Goal: Complete application form: Complete application form

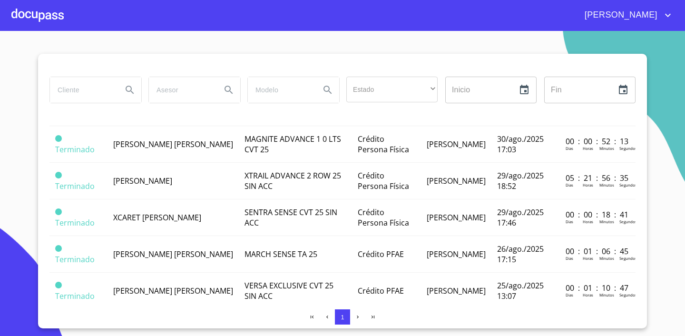
scroll to position [178, 0]
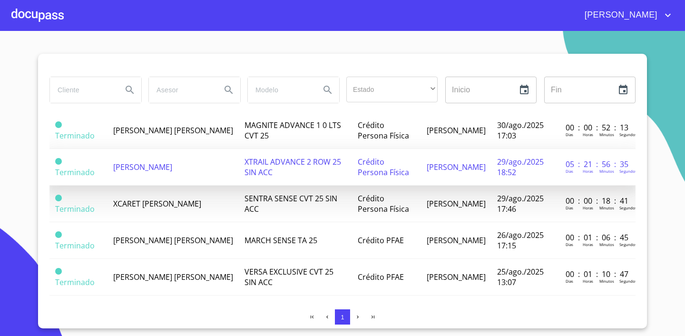
click at [292, 165] on td "XTRAIL ADVANCE 2 ROW 25 SIN ACC" at bounding box center [296, 167] width 114 height 37
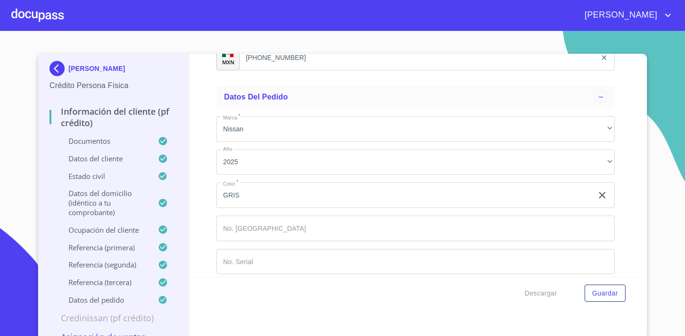
scroll to position [5747, 0]
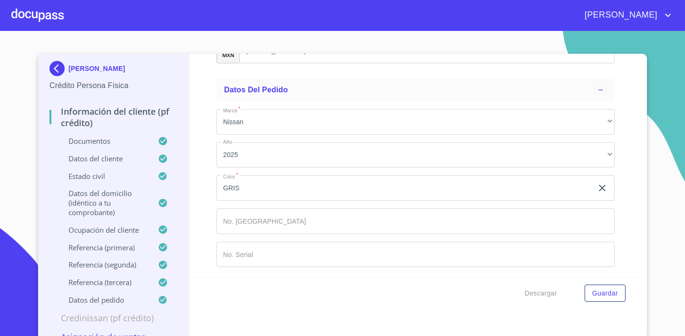
click at [134, 232] on p "Ocupación del Cliente" at bounding box center [103, 230] width 108 height 10
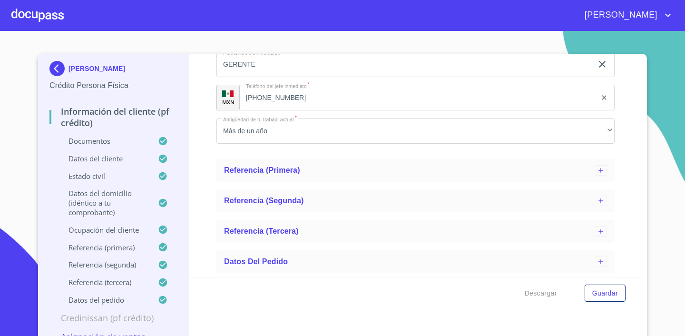
scroll to position [801, 0]
click at [118, 233] on p "Ocupación del Cliente" at bounding box center [103, 230] width 108 height 10
click at [99, 233] on p "Ocupación del Cliente" at bounding box center [103, 230] width 108 height 10
click at [128, 229] on p "Ocupación del Cliente" at bounding box center [103, 230] width 108 height 10
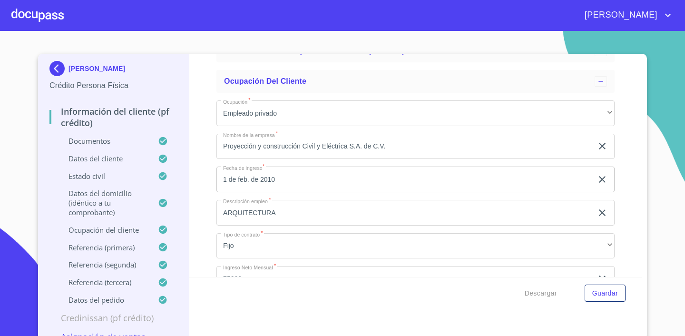
scroll to position [127, 0]
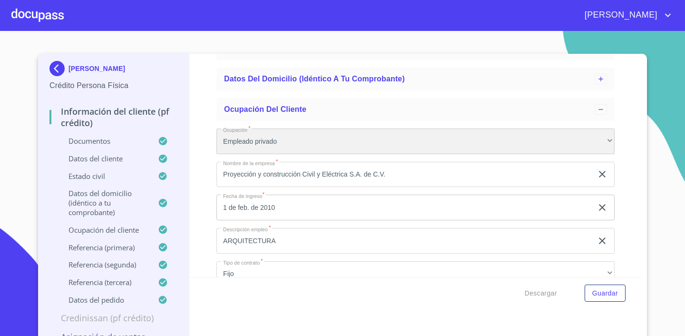
click at [271, 141] on div "Empleado privado" at bounding box center [415, 141] width 398 height 26
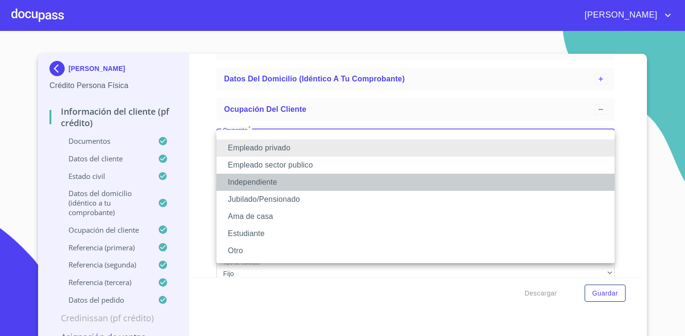
click at [276, 180] on li "Independiente" at bounding box center [415, 182] width 398 height 17
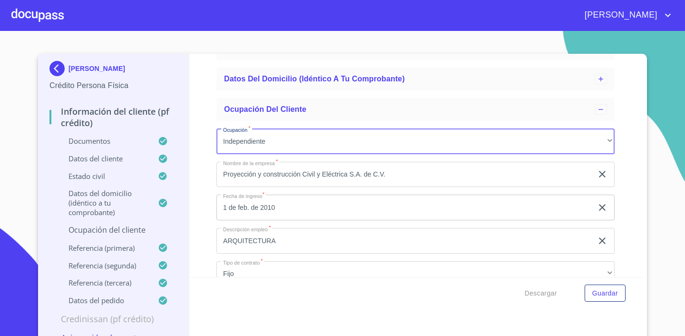
click at [276, 180] on input "Proyección y construcción Civil y Eléctrica S.A. de C.V." at bounding box center [404, 175] width 376 height 26
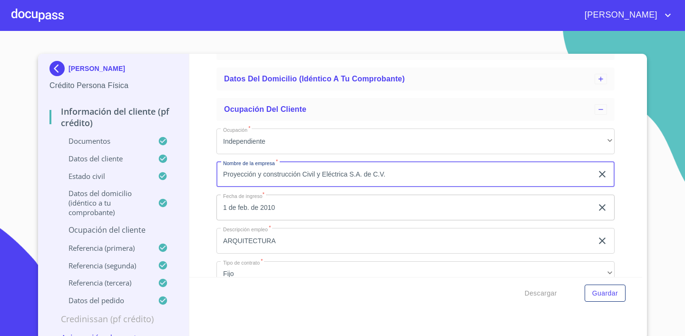
click at [353, 183] on input "Proyección y construcción Civil y Eléctrica S.A. de C.V." at bounding box center [404, 175] width 376 height 26
type input "[PERSON_NAME]"
click at [345, 215] on input "1 de feb. de 2010" at bounding box center [406, 208] width 380 height 26
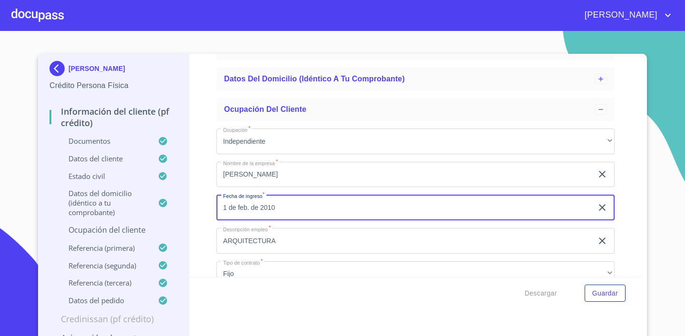
drag, startPoint x: 342, startPoint y: 213, endPoint x: 221, endPoint y: 212, distance: 120.4
click at [221, 212] on input "1 de feb. de 2010" at bounding box center [406, 208] width 380 height 26
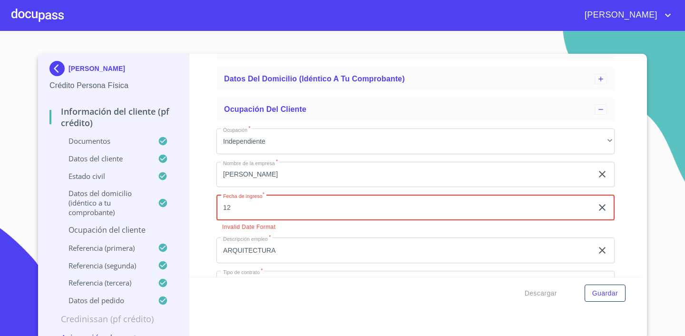
type input "12"
click at [270, 203] on input "12" at bounding box center [406, 208] width 380 height 26
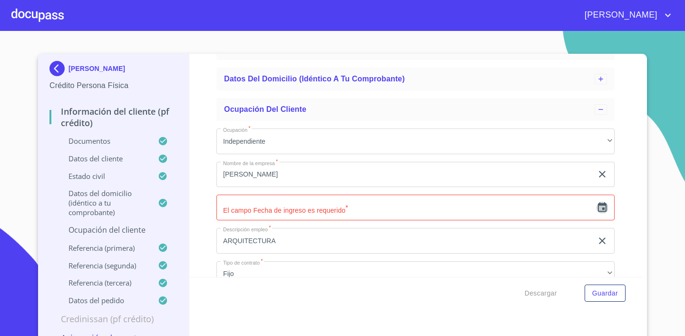
click at [603, 210] on icon "button" at bounding box center [602, 207] width 11 height 11
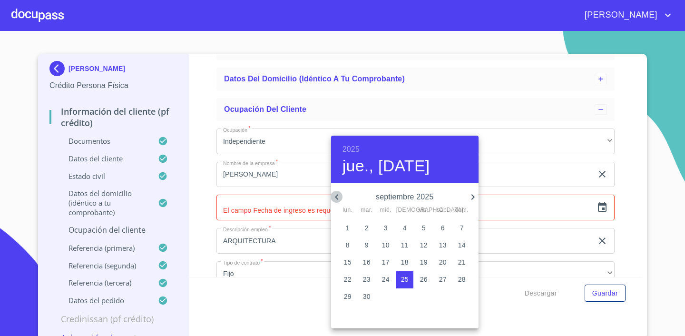
click at [340, 196] on icon "button" at bounding box center [336, 196] width 11 height 11
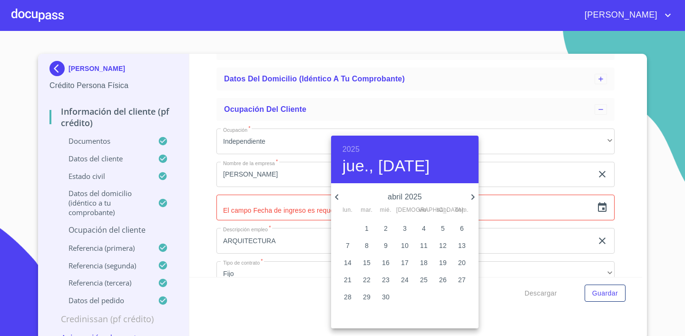
click at [340, 196] on icon "button" at bounding box center [336, 196] width 11 height 11
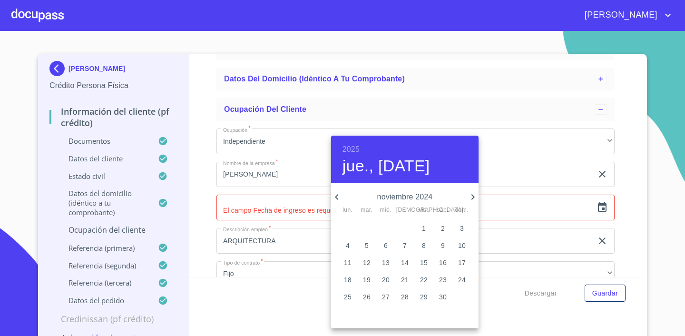
click at [340, 196] on icon "button" at bounding box center [336, 196] width 11 height 11
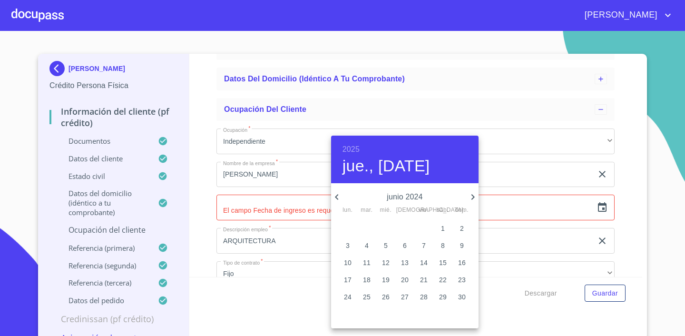
click at [340, 196] on icon "button" at bounding box center [336, 196] width 11 height 11
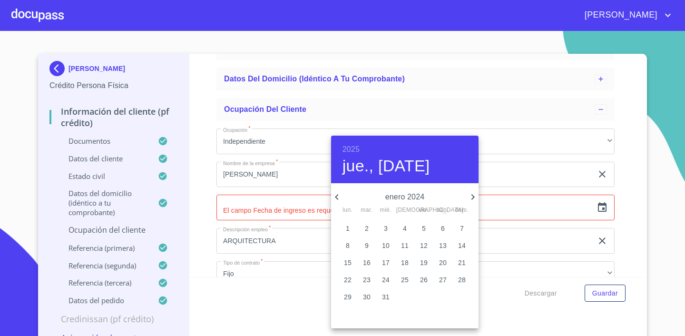
click at [340, 196] on icon "button" at bounding box center [336, 196] width 11 height 11
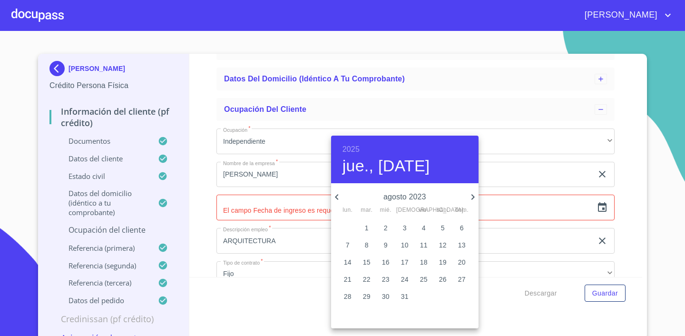
click at [340, 196] on icon "button" at bounding box center [336, 196] width 11 height 11
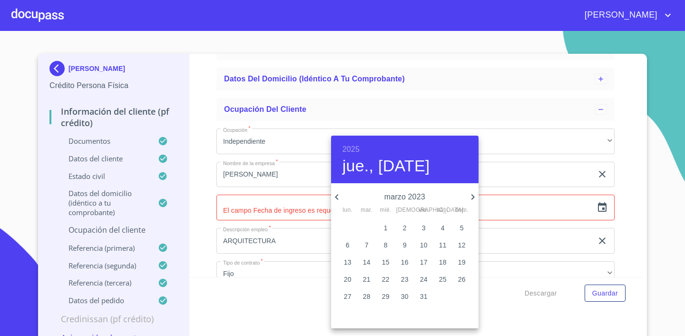
click at [340, 196] on icon "button" at bounding box center [336, 196] width 11 height 11
click at [355, 154] on h6 "2025" at bounding box center [351, 149] width 17 height 13
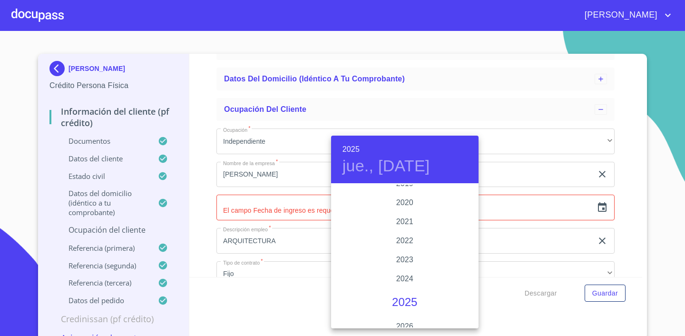
scroll to position [1797, 0]
click at [400, 203] on div "2020" at bounding box center [404, 205] width 147 height 19
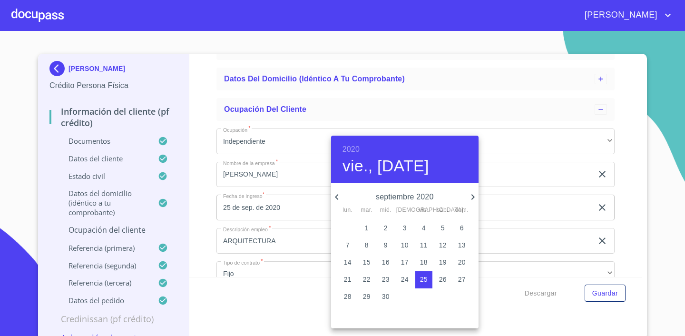
click at [366, 227] on p "1" at bounding box center [367, 228] width 4 height 10
type input "1 de sep. de 2020"
click at [291, 236] on div at bounding box center [342, 168] width 685 height 336
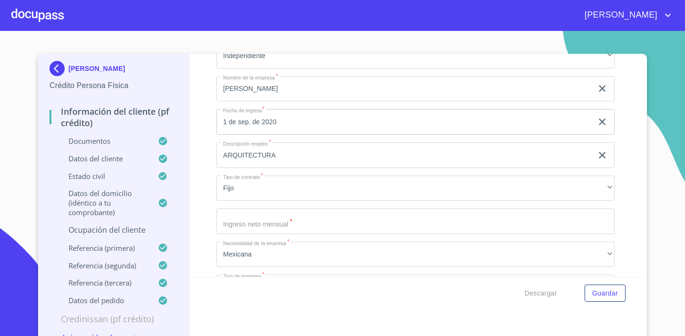
scroll to position [229, 0]
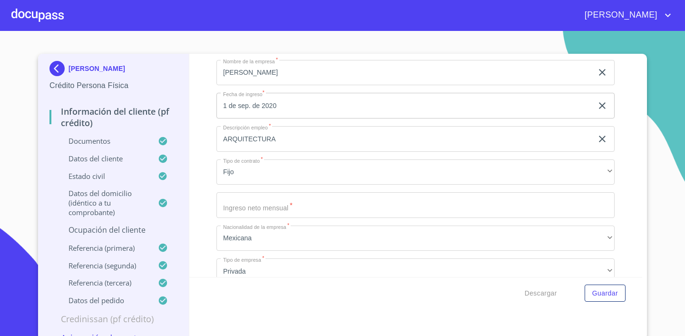
click at [303, 207] on input "Ocupación   *" at bounding box center [415, 205] width 398 height 26
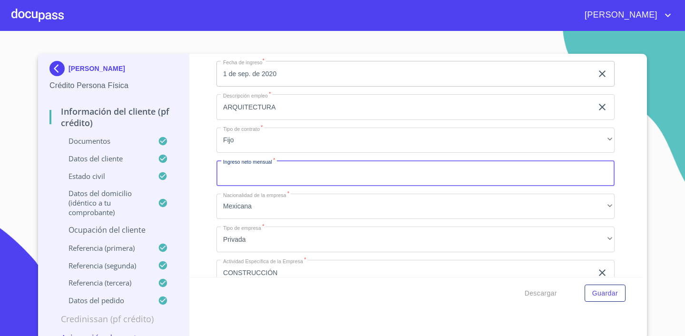
scroll to position [262, 0]
type input "300000"
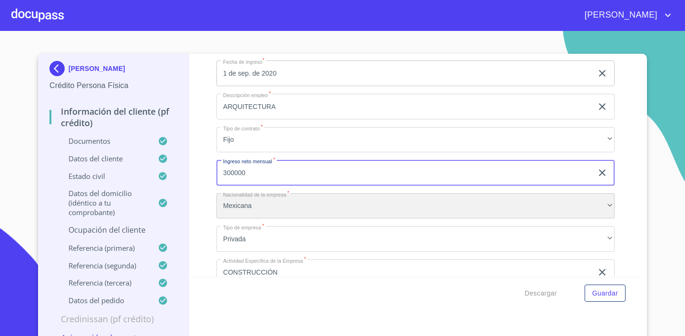
click at [294, 196] on div "Mexicana" at bounding box center [415, 206] width 398 height 26
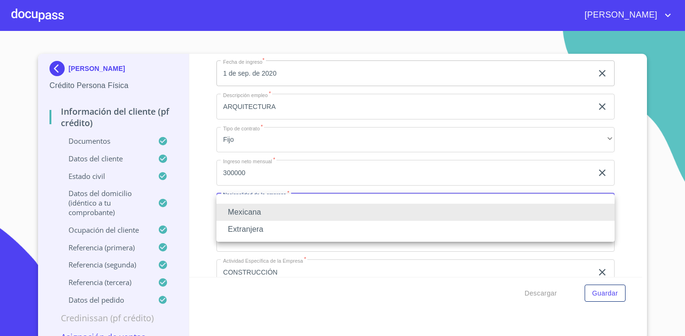
click at [313, 207] on li "Mexicana" at bounding box center [415, 212] width 398 height 17
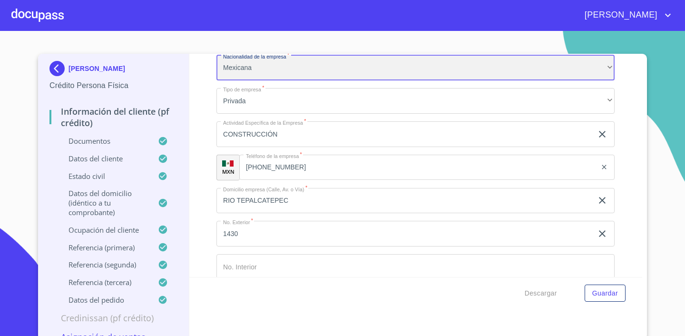
scroll to position [408, 0]
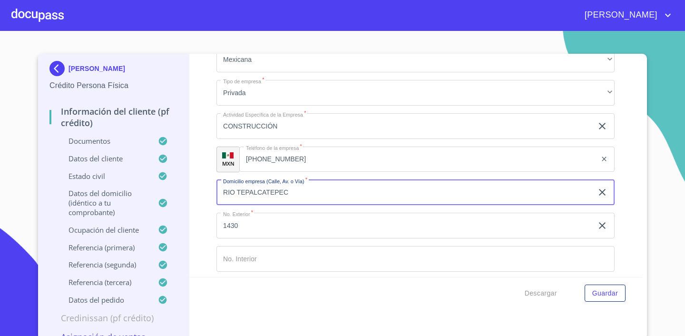
click at [328, 185] on input "RIO TEPALCATEPEC" at bounding box center [404, 193] width 376 height 26
click at [313, 194] on input "RIO TEPALCATEPEC" at bounding box center [404, 193] width 376 height 26
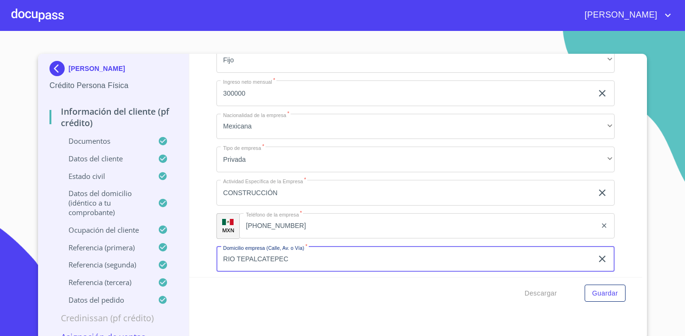
scroll to position [346, 0]
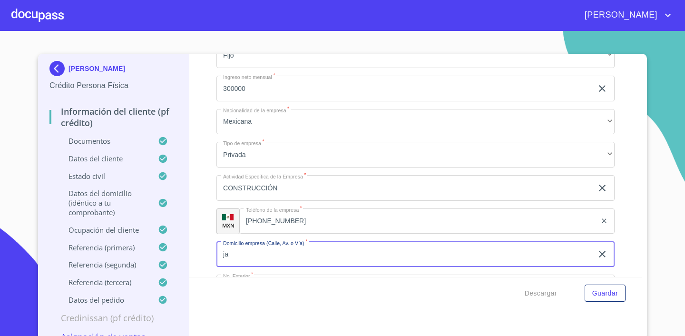
type input "j"
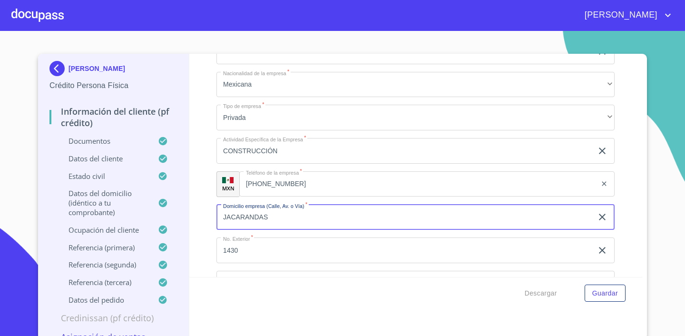
scroll to position [460, 0]
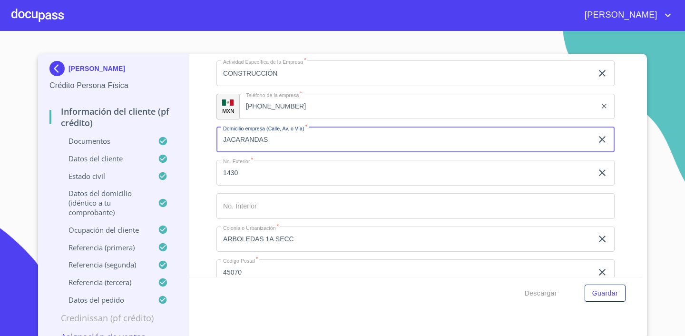
type input "JACARANDAS"
click at [316, 180] on input "1430" at bounding box center [404, 173] width 376 height 26
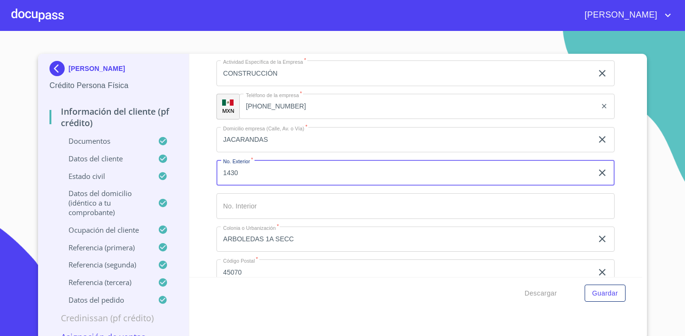
click at [266, 176] on input "1430" at bounding box center [404, 173] width 376 height 26
type input "1"
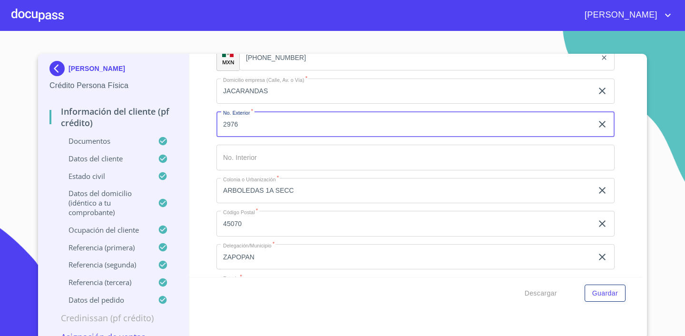
scroll to position [516, 0]
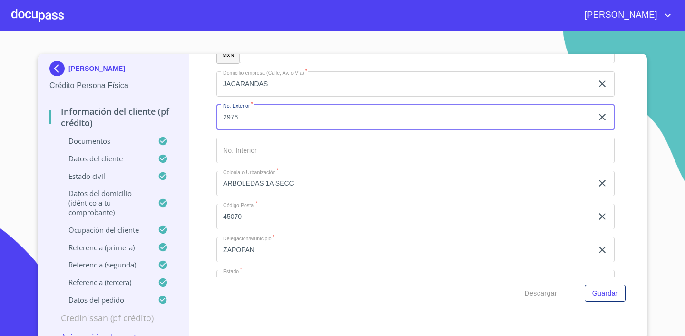
type input "2976"
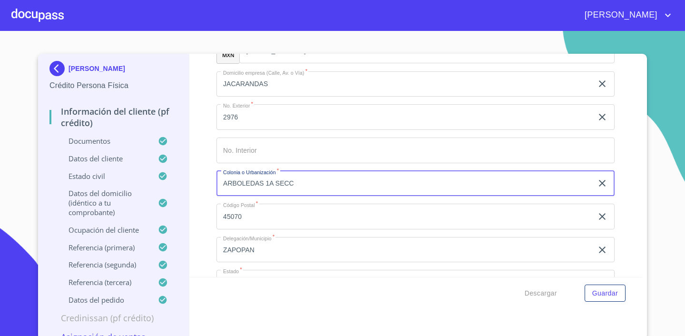
click at [308, 183] on input "ARBOLEDAS 1A SECC" at bounding box center [404, 184] width 376 height 26
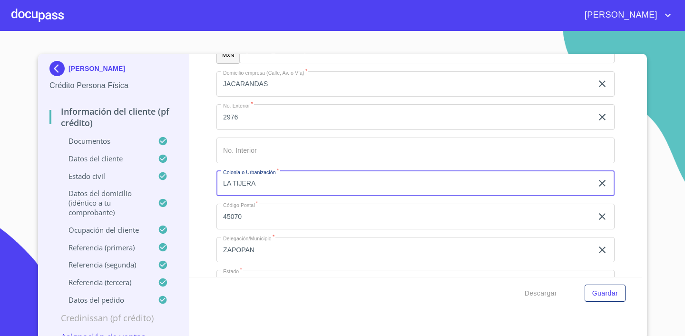
type input "LA TIJERA"
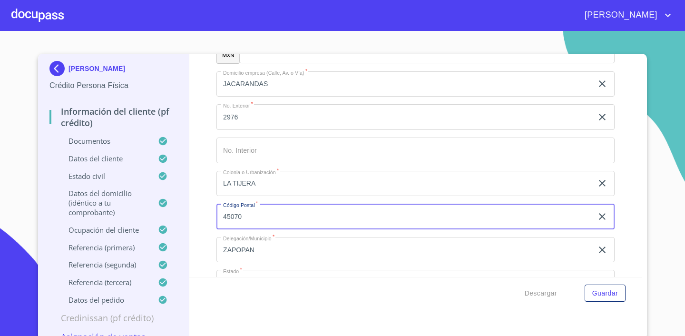
click at [256, 219] on input "45070" at bounding box center [404, 217] width 376 height 26
type input "45647"
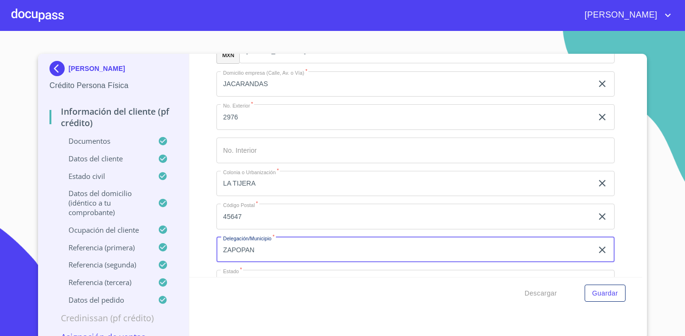
click at [279, 247] on input "ZAPOPAN" at bounding box center [404, 250] width 376 height 26
type input "TLAJOMULCO DE ZUÑIGA"
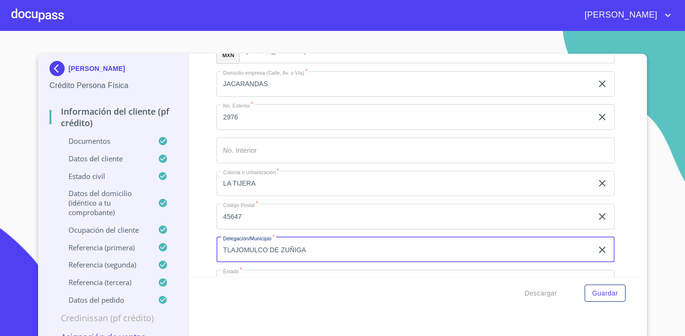
click at [635, 188] on div "Información del cliente (PF crédito) Documentos Datos del cliente Estado Civil …" at bounding box center [415, 165] width 453 height 223
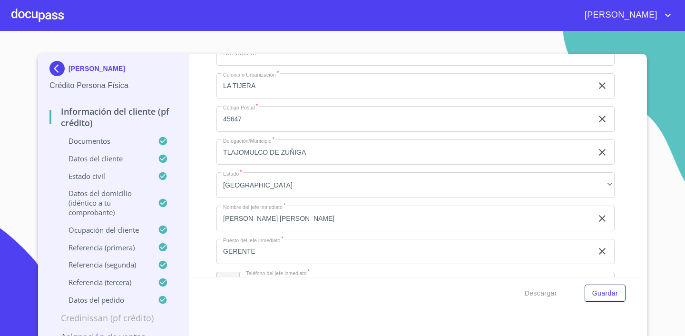
scroll to position [626, 0]
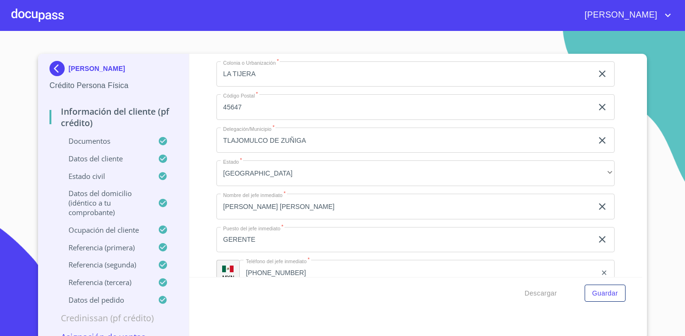
click at [363, 212] on input "[PERSON_NAME] [PERSON_NAME]" at bounding box center [404, 207] width 376 height 26
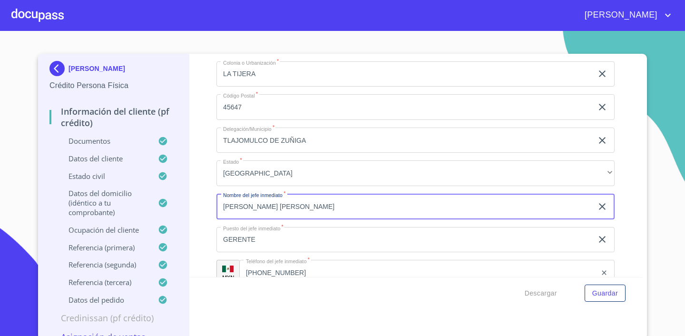
click at [363, 212] on input "[PERSON_NAME] [PERSON_NAME]" at bounding box center [404, 207] width 376 height 26
type input "[PERSON_NAME]"
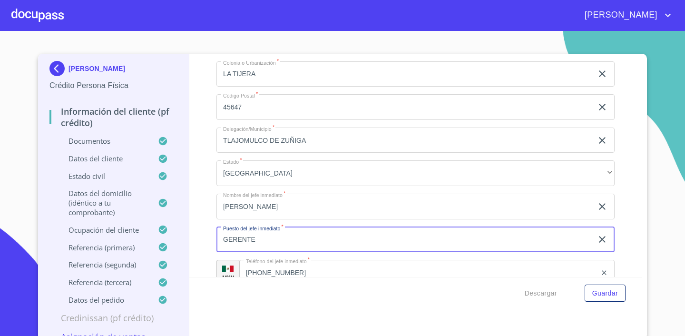
click at [264, 243] on input "GERENTE" at bounding box center [404, 240] width 376 height 26
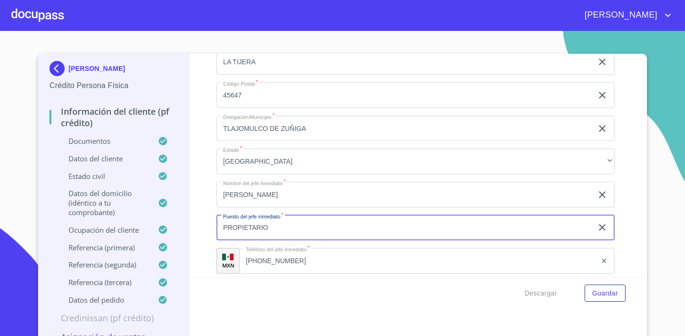
scroll to position [673, 0]
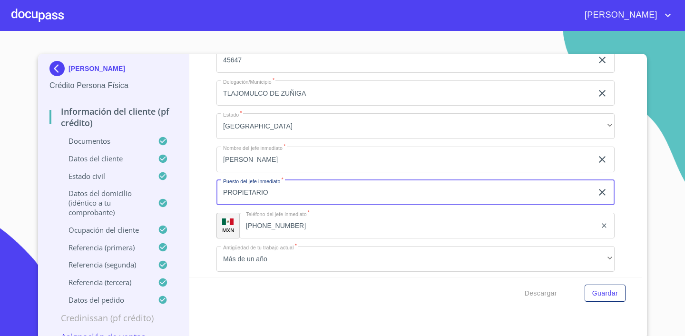
type input "PROPIETARIO"
click at [300, 225] on input "[PHONE_NUMBER]" at bounding box center [417, 226] width 357 height 26
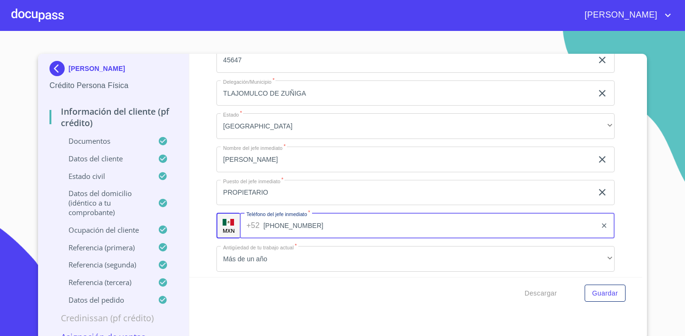
click at [300, 225] on input "[PHONE_NUMBER]" at bounding box center [430, 226] width 333 height 26
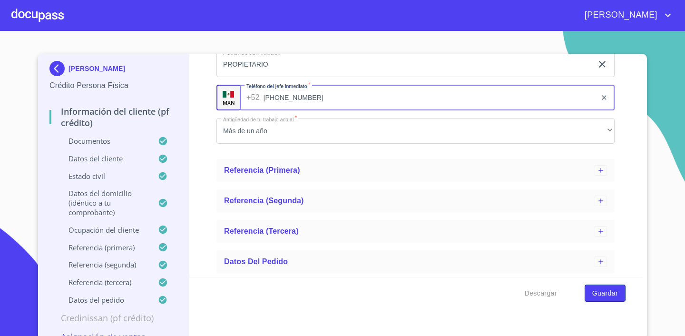
type input "[PHONE_NUMBER]"
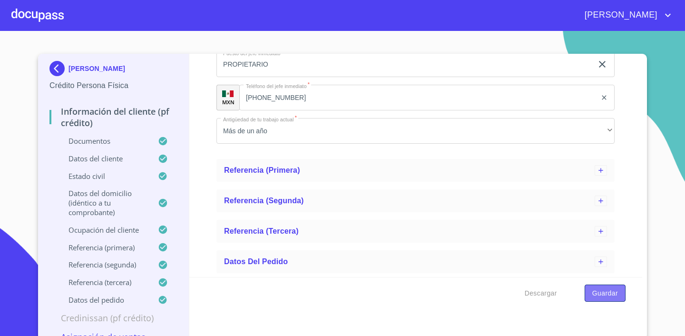
click at [607, 291] on span "Guardar" at bounding box center [605, 293] width 26 height 12
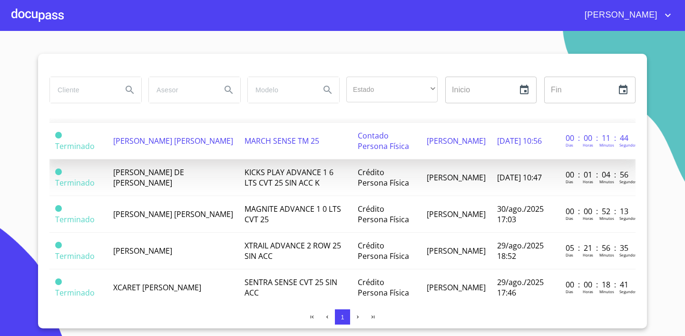
scroll to position [112, 0]
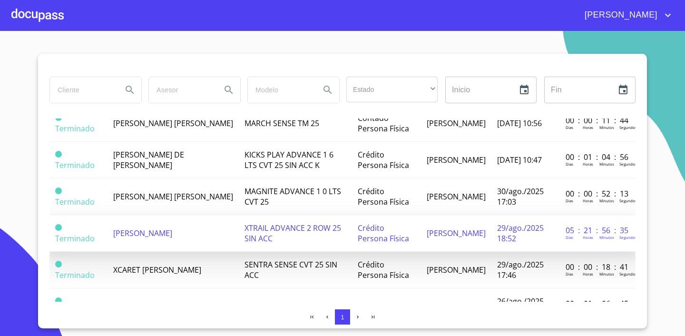
click at [151, 228] on span "[PERSON_NAME]" at bounding box center [142, 233] width 59 height 10
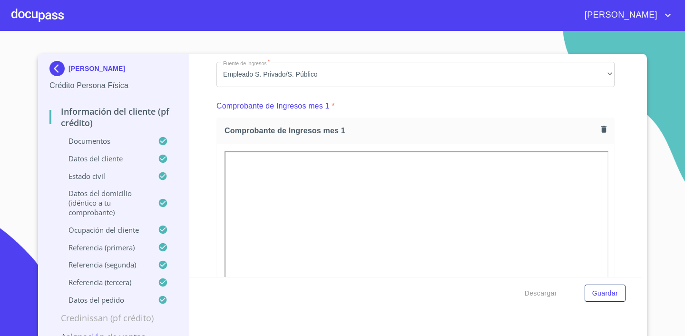
scroll to position [899, 0]
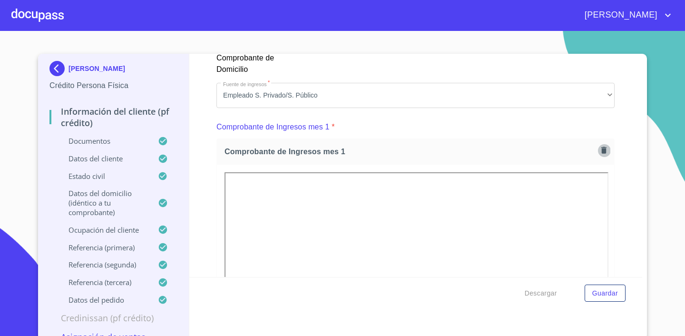
click at [606, 150] on icon "button" at bounding box center [603, 150] width 5 height 7
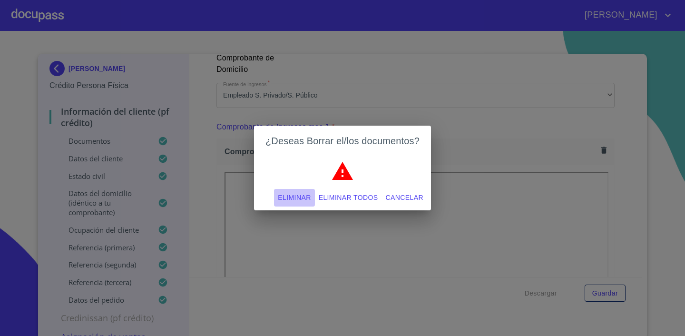
click at [294, 196] on span "Eliminar" at bounding box center [294, 198] width 33 height 12
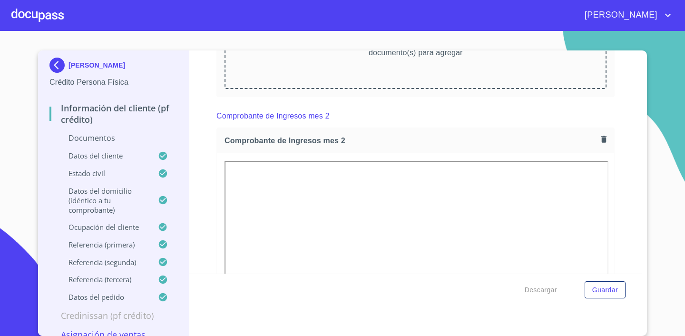
scroll to position [1064, 0]
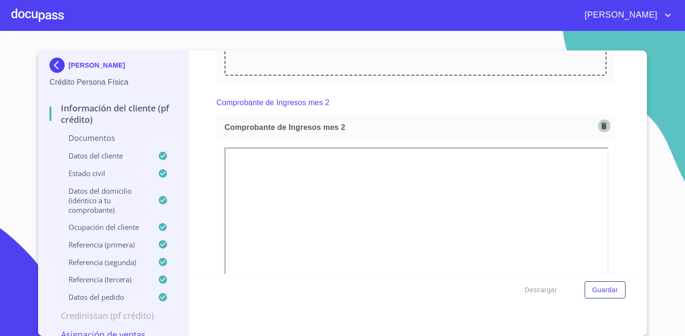
click at [604, 123] on icon "button" at bounding box center [603, 125] width 5 height 7
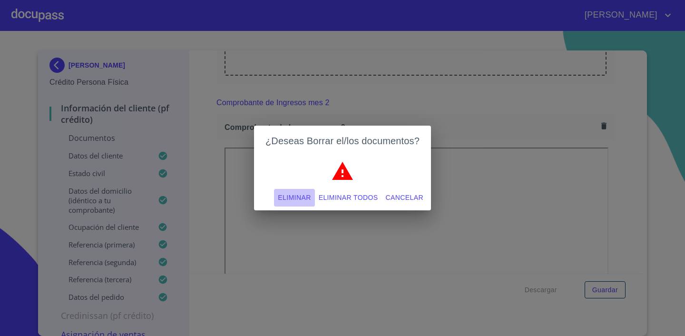
click at [291, 195] on span "Eliminar" at bounding box center [294, 198] width 33 height 12
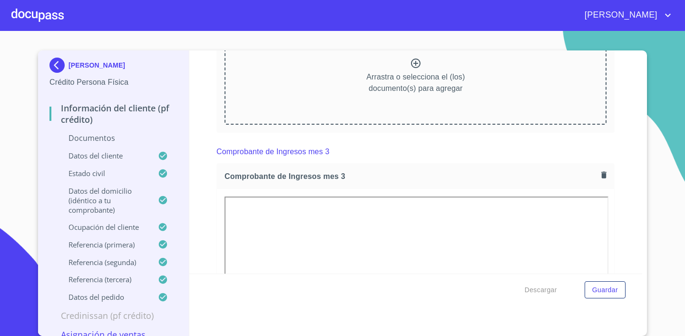
scroll to position [1168, 0]
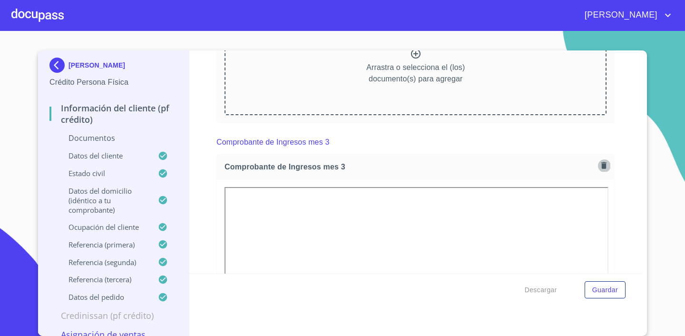
click at [601, 166] on icon "button" at bounding box center [603, 165] width 9 height 9
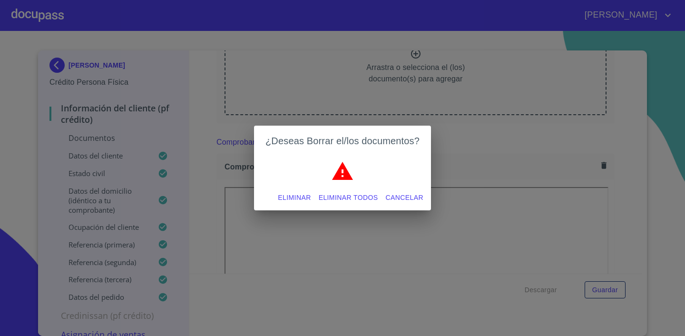
click at [302, 196] on span "Eliminar" at bounding box center [294, 198] width 33 height 12
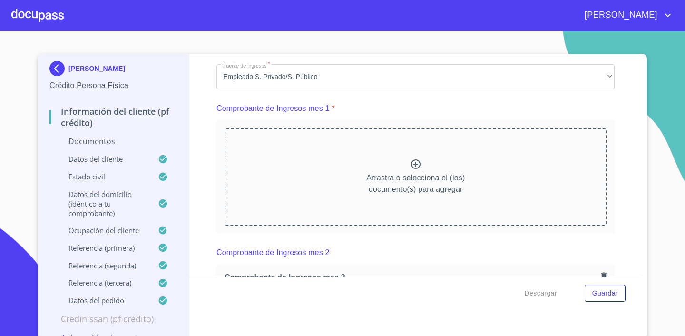
scroll to position [909, 0]
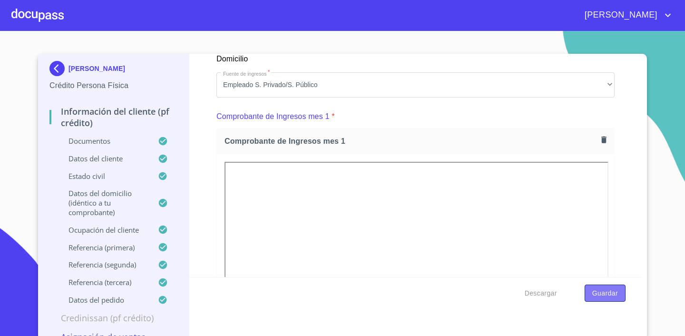
click at [606, 297] on span "Guardar" at bounding box center [605, 293] width 26 height 12
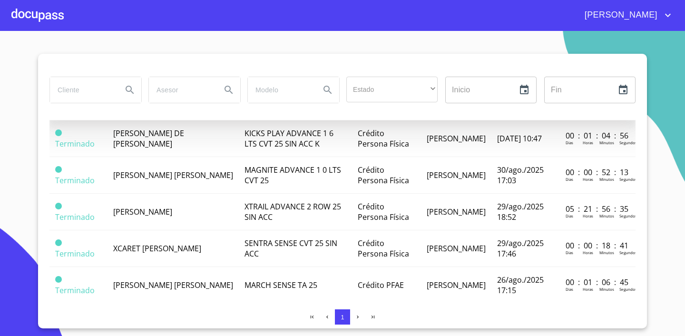
scroll to position [147, 0]
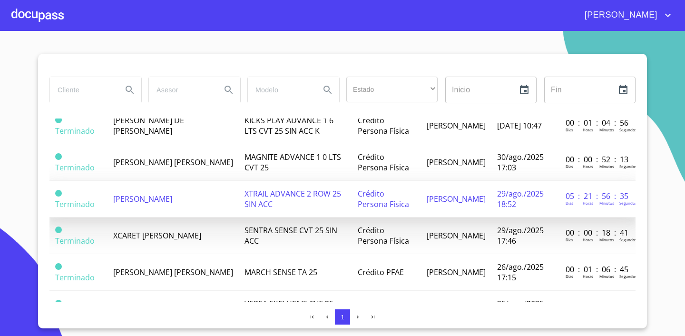
click at [172, 194] on span "[PERSON_NAME]" at bounding box center [142, 199] width 59 height 10
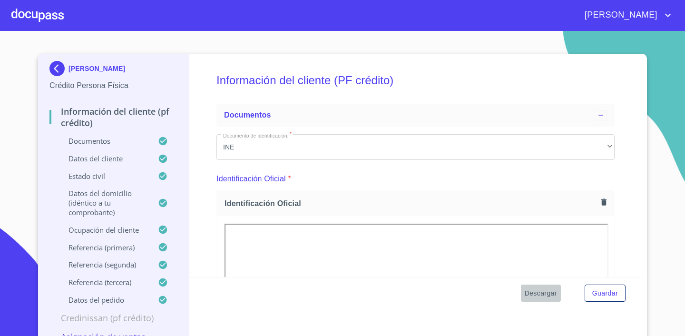
click at [536, 295] on span "Descargar" at bounding box center [541, 293] width 32 height 12
click at [543, 292] on span "Descargar" at bounding box center [541, 293] width 32 height 12
